Goal: Transaction & Acquisition: Purchase product/service

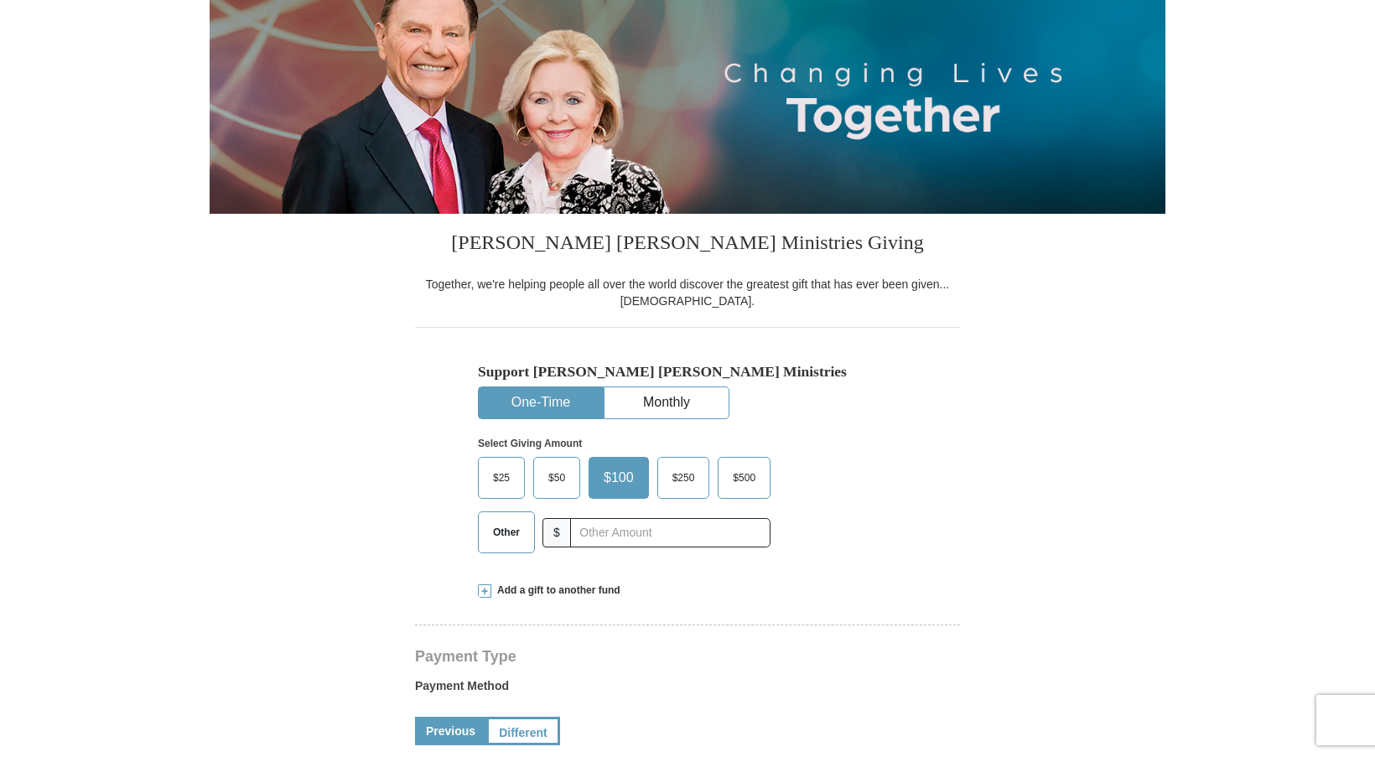
select select "AL"
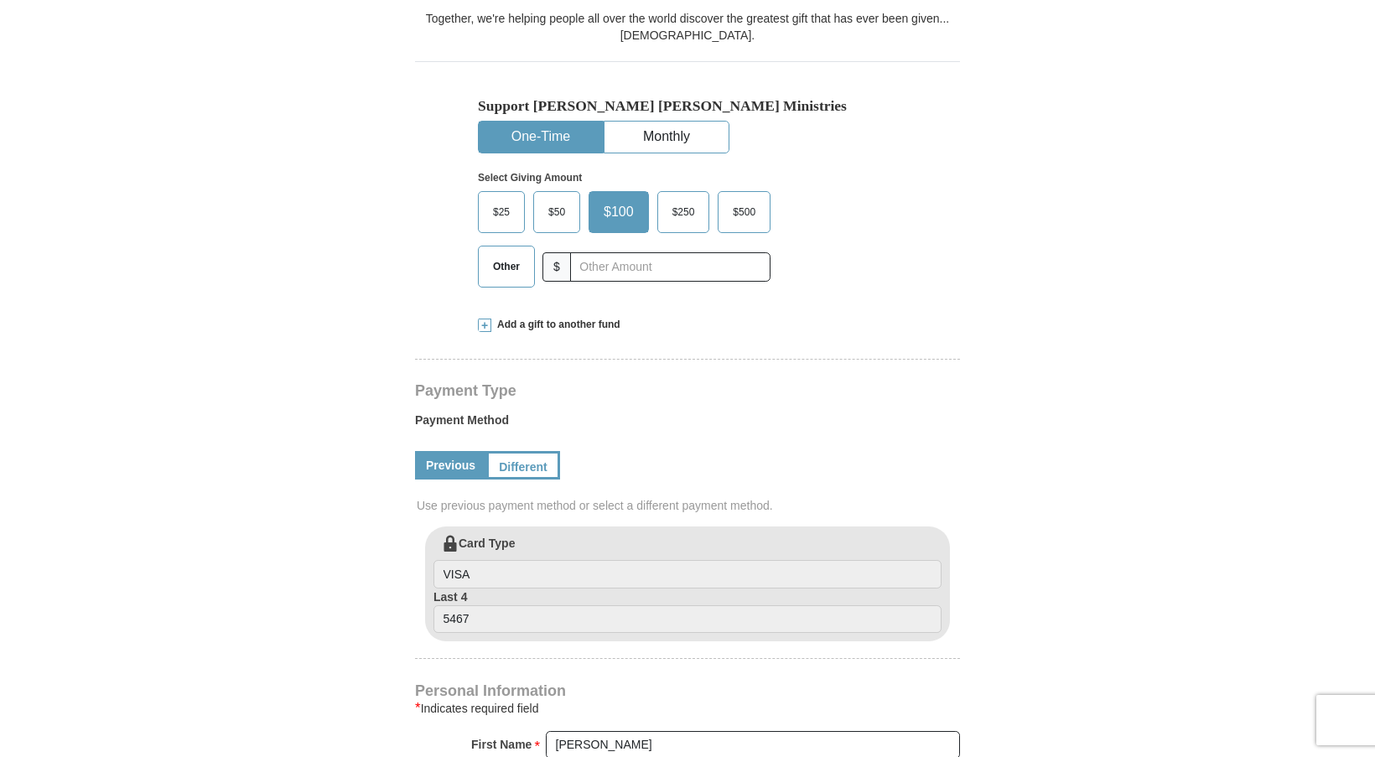
scroll to position [444, 0]
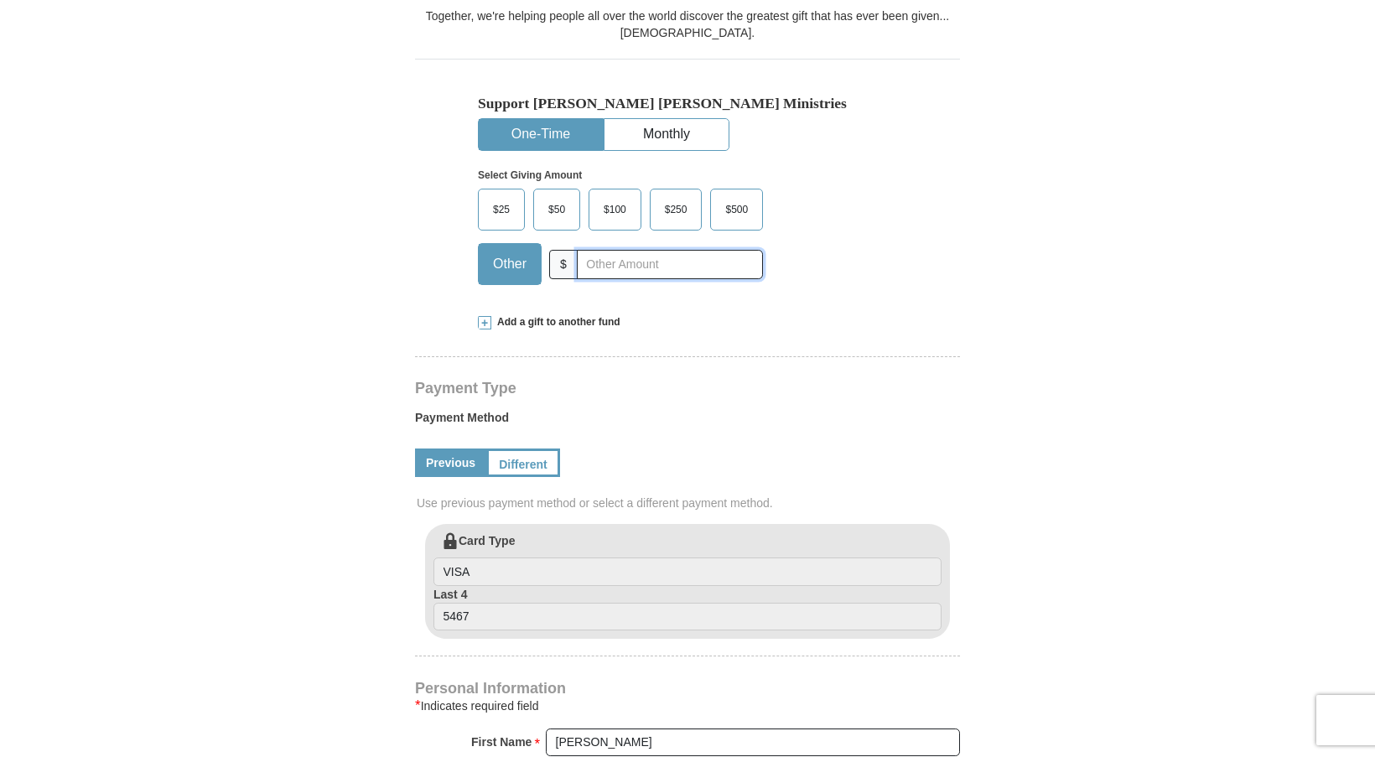
click at [587, 267] on input "text" at bounding box center [670, 264] width 186 height 29
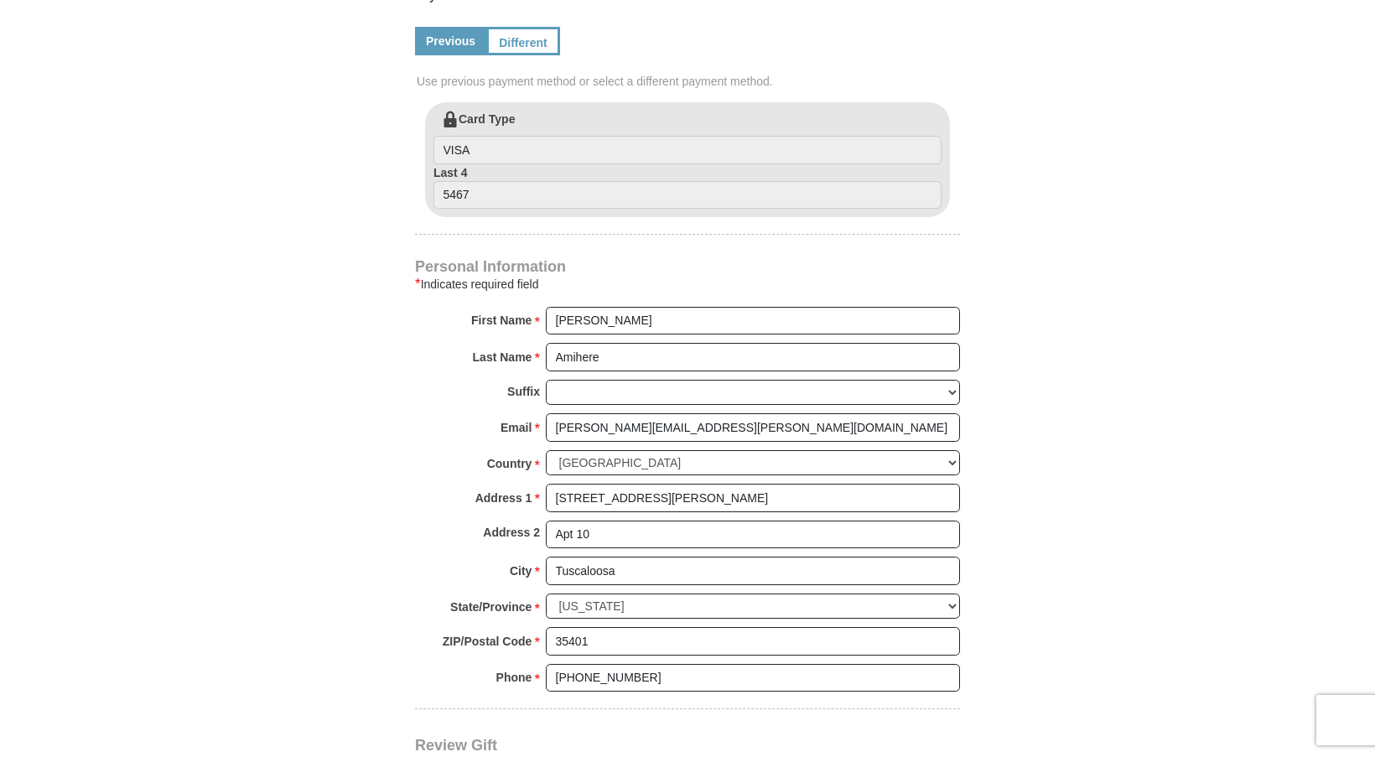
scroll to position [869, 0]
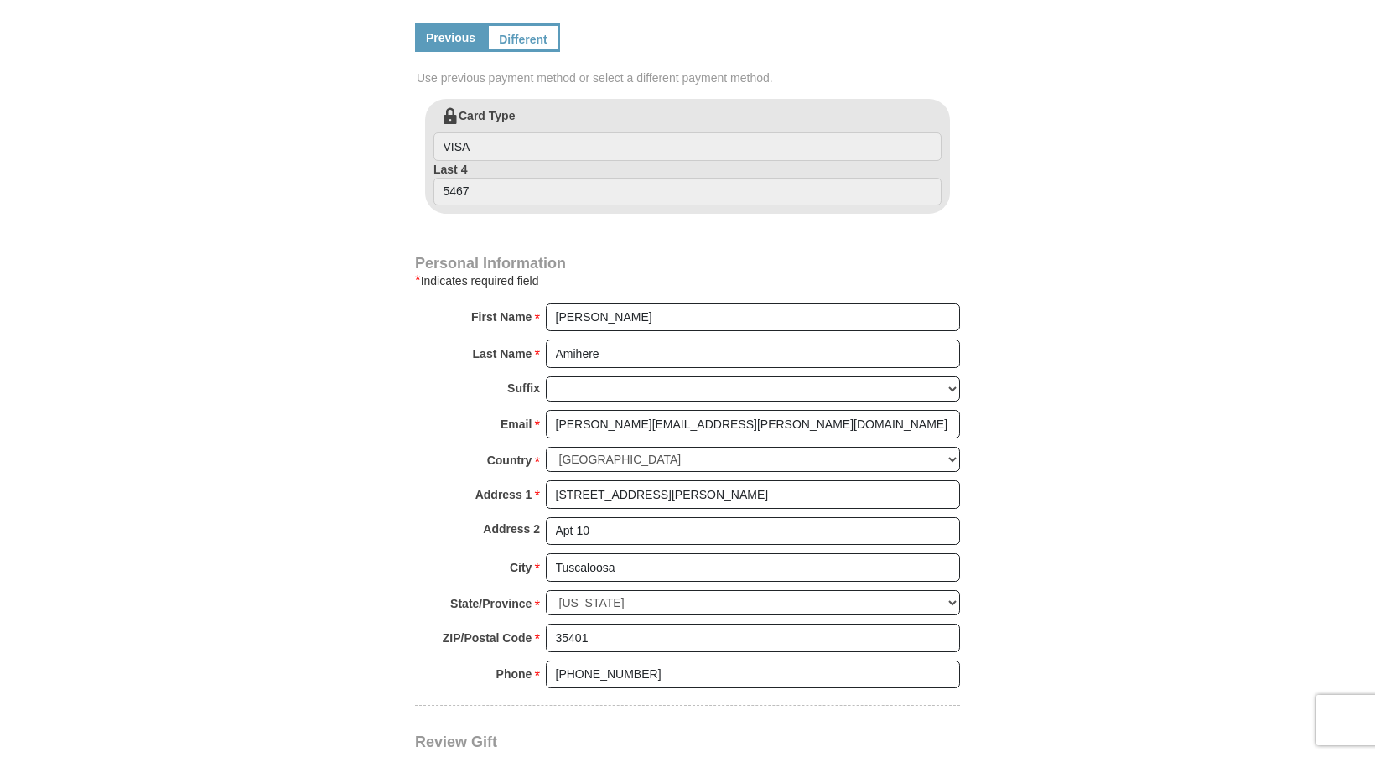
type input "172"
drag, startPoint x: 645, startPoint y: 470, endPoint x: 542, endPoint y: 470, distance: 103.1
type input "4836"
type input "[STREET_ADDRESS][PERSON_NAME]"
select select "MD"
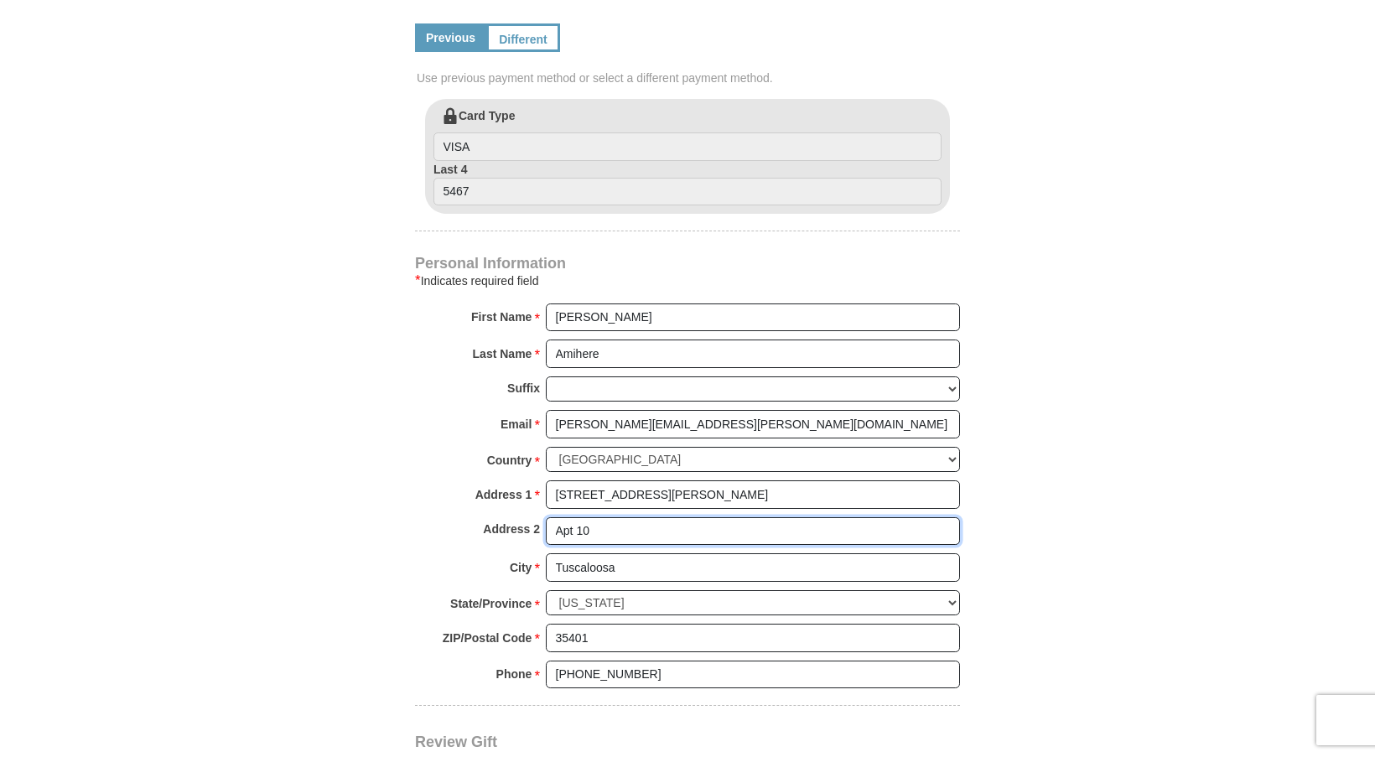
drag, startPoint x: 620, startPoint y: 516, endPoint x: 536, endPoint y: 511, distance: 84.0
click at [598, 553] on input "Tuscaloosa" at bounding box center [753, 567] width 414 height 29
type input "[GEOGRAPHIC_DATA]"
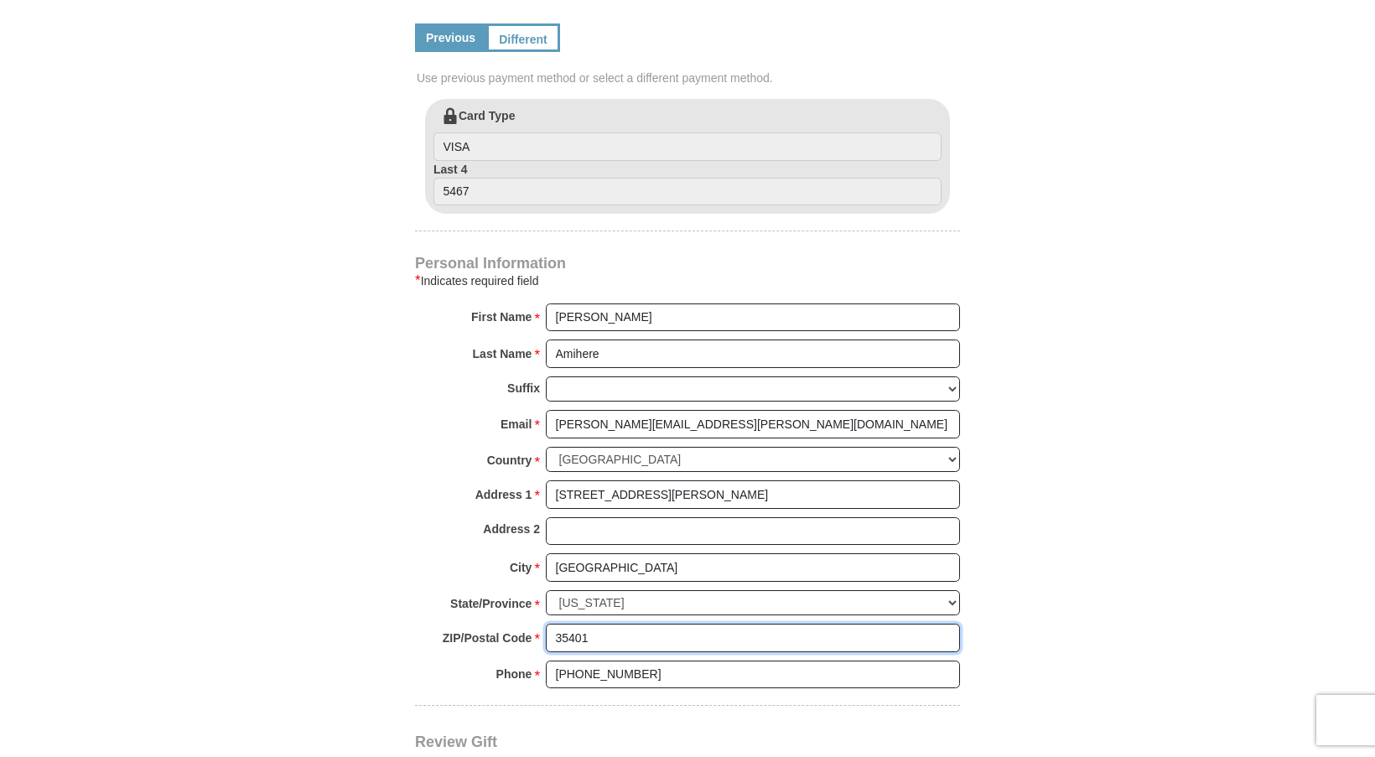
drag, startPoint x: 619, startPoint y: 618, endPoint x: 542, endPoint y: 615, distance: 77.2
type input "21207"
click at [329, 530] on form "[PERSON_NAME] [PERSON_NAME] Ministries Giving Together, we're helping people al…" at bounding box center [688, 102] width 956 height 1806
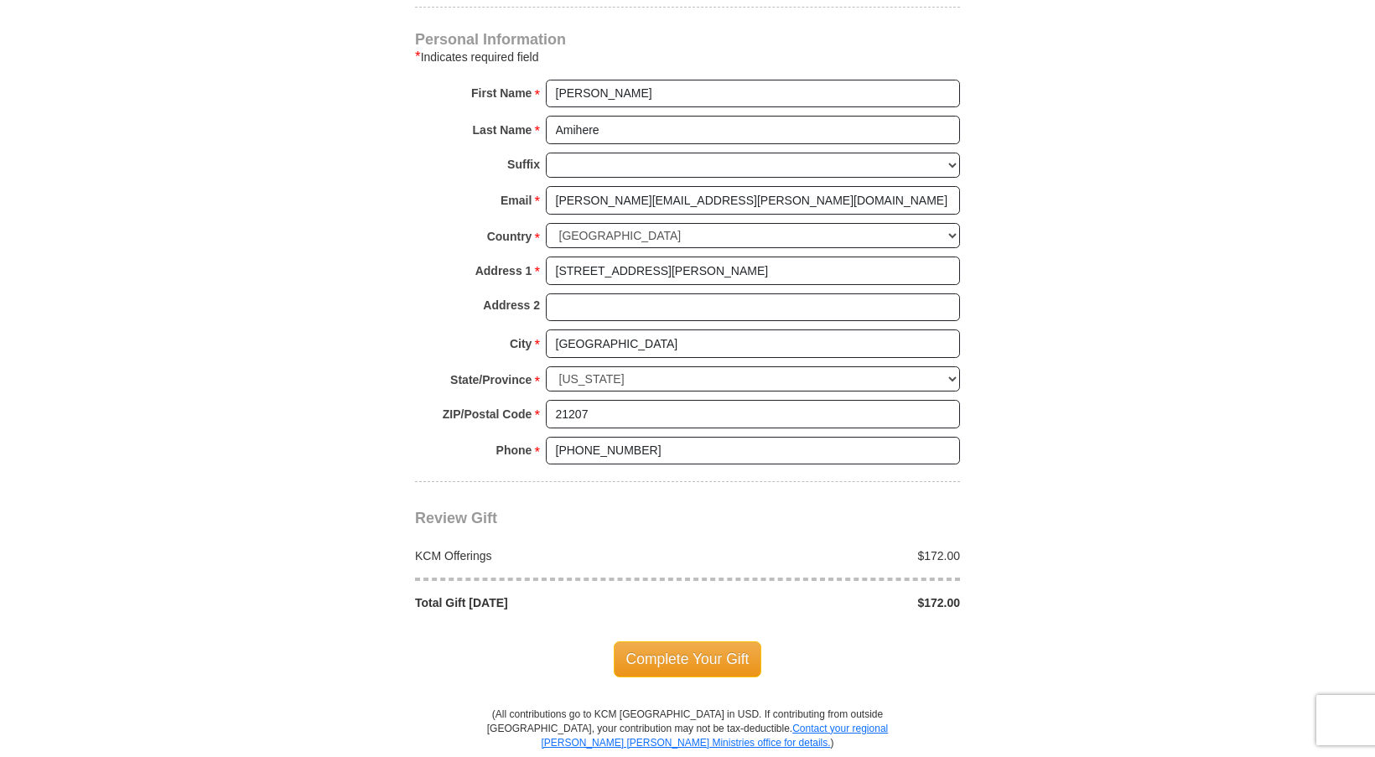
scroll to position [1097, 0]
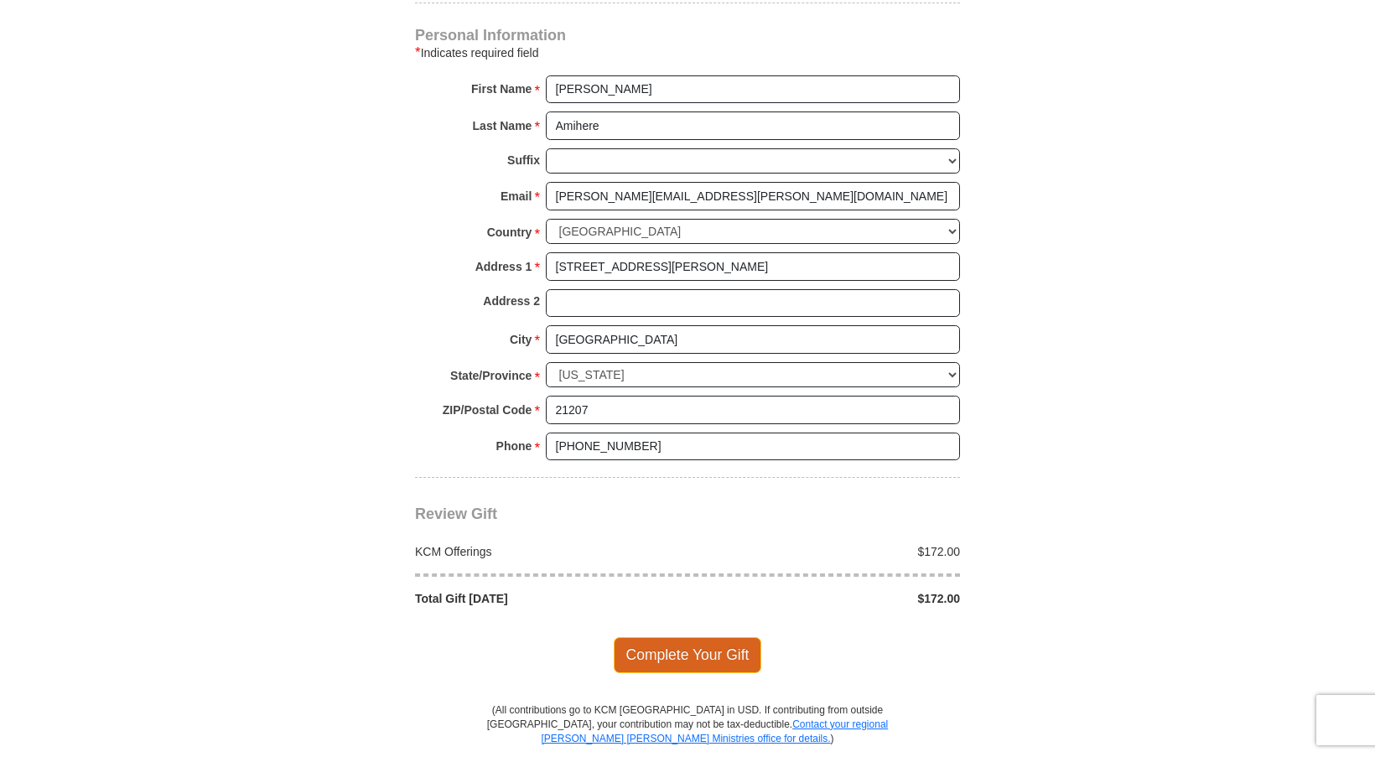
click at [641, 637] on span "Complete Your Gift" at bounding box center [688, 654] width 148 height 35
